Goal: Find specific page/section: Find specific page/section

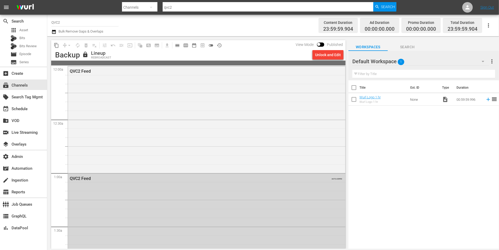
scroll to position [2394, 0]
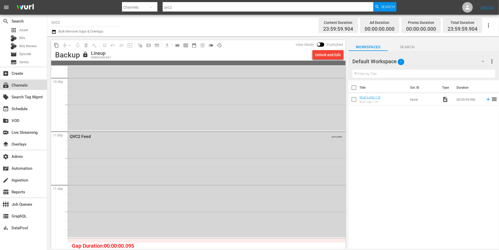
click at [18, 81] on div "subscriptions Channels" at bounding box center [23, 84] width 47 height 10
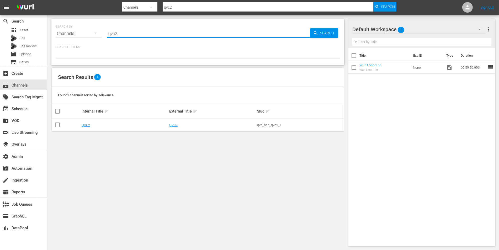
drag, startPoint x: 117, startPoint y: 35, endPoint x: 96, endPoint y: 35, distance: 21.2
click at [96, 35] on div "SEARCH BY Search By Channels Search ID, Title, Description, Keywords, or Catego…" at bounding box center [198, 30] width 284 height 19
type input "sparkle movies"
click at [122, 35] on input "sparkle movies" at bounding box center [208, 33] width 203 height 13
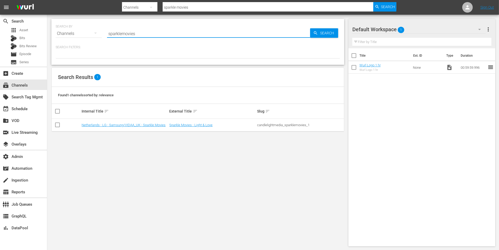
type input "sparklemovies"
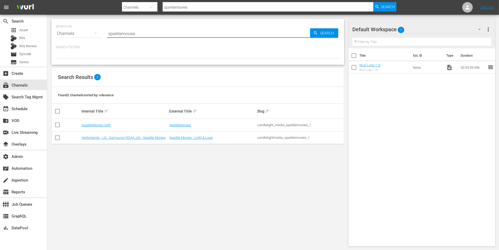
click at [88, 127] on td "SparkleMovies-GER" at bounding box center [125, 125] width 88 height 13
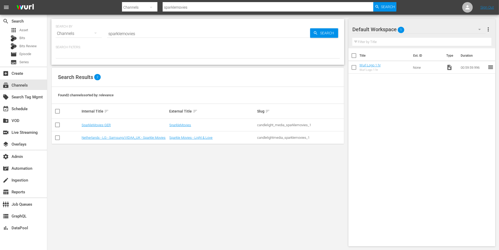
click at [89, 122] on td "SparkleMovies-GER" at bounding box center [125, 125] width 88 height 13
click at [89, 123] on link "SparkleMovies-GER" at bounding box center [96, 125] width 29 height 4
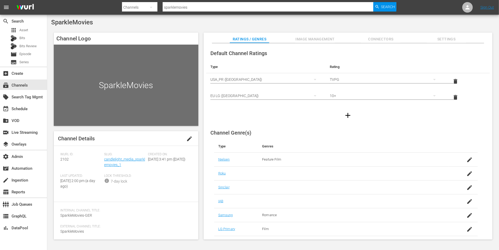
click at [125, 156] on div "Slug: candlelight_media_sparklemovies_1" at bounding box center [126, 162] width 44 height 21
click at [125, 157] on link "candlelight_media_sparklemovies_1" at bounding box center [124, 162] width 41 height 10
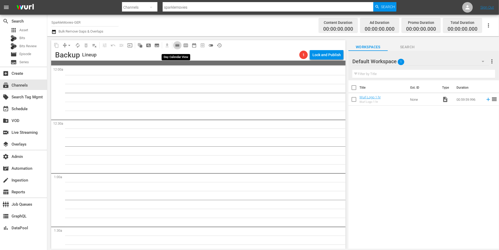
click at [179, 45] on span "calendar_view_day_outlined" at bounding box center [177, 45] width 5 height 5
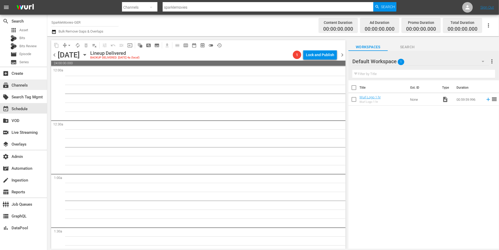
click at [8, 85] on span "subscriptions" at bounding box center [6, 85] width 6 height 6
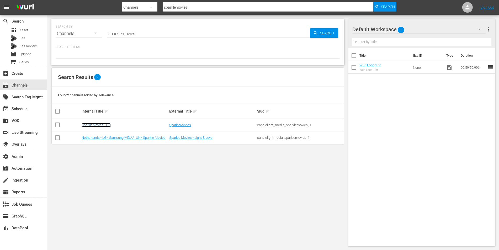
click at [97, 124] on link "SparkleMovies-GER" at bounding box center [96, 125] width 29 height 4
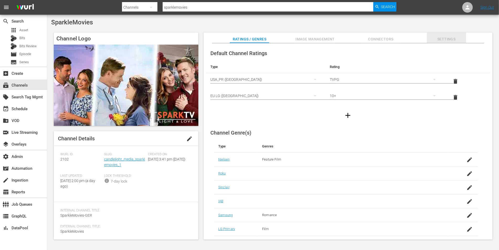
click at [440, 37] on span "Settings" at bounding box center [445, 39] width 39 height 7
